Goal: Information Seeking & Learning: Check status

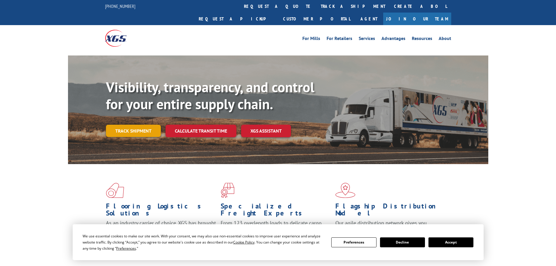
click at [136, 125] on link "Track shipment" at bounding box center [133, 131] width 55 height 12
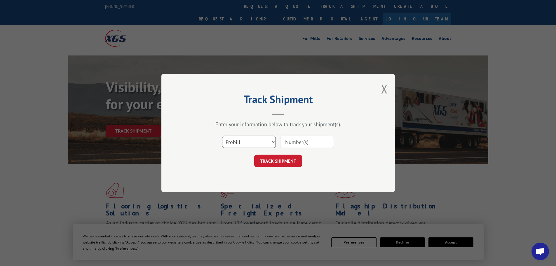
click at [250, 144] on select "Select category... Probill BOL PO" at bounding box center [249, 142] width 54 height 12
select select "bol"
click at [222, 136] on select "Select category... Probill BOL PO" at bounding box center [249, 142] width 54 height 12
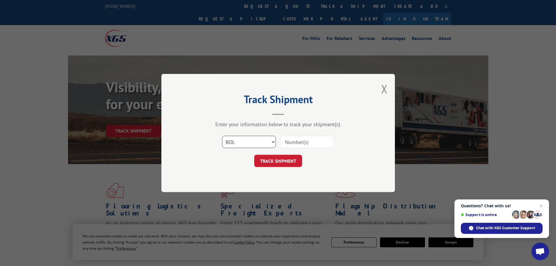
click at [300, 140] on input at bounding box center [307, 142] width 54 height 12
paste input "5443250"
type input "5443250"
click at [290, 164] on button "TRACK SHIPMENT" at bounding box center [278, 161] width 48 height 12
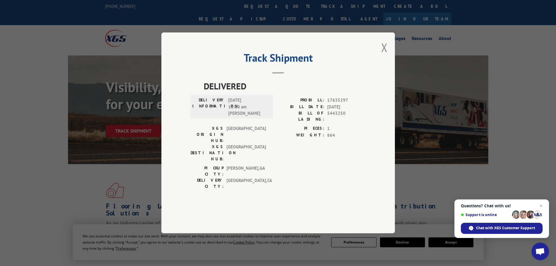
click at [385, 55] on button "Close modal" at bounding box center [384, 47] width 6 height 15
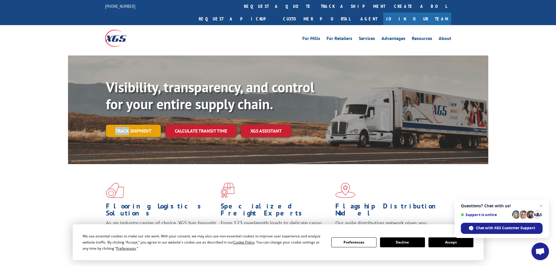
click at [128, 114] on div "Visibility, transparency, and control for your entire supply chain. Track shipm…" at bounding box center [297, 119] width 382 height 81
click at [128, 125] on link "Track shipment" at bounding box center [133, 131] width 55 height 12
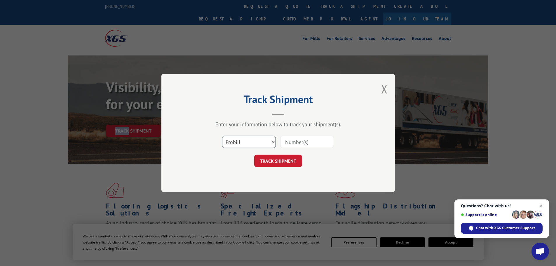
click at [261, 145] on select "Select category... Probill BOL PO" at bounding box center [249, 142] width 54 height 12
select select "bol"
click at [222, 136] on select "Select category... Probill BOL PO" at bounding box center [249, 142] width 54 height 12
paste input "AA04988130"
type input "AA04988130"
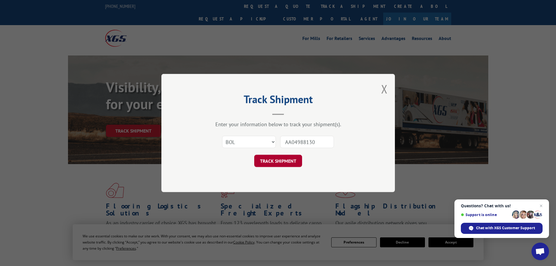
click at [289, 157] on button "TRACK SHIPMENT" at bounding box center [278, 161] width 48 height 12
